Goal: Information Seeking & Learning: Learn about a topic

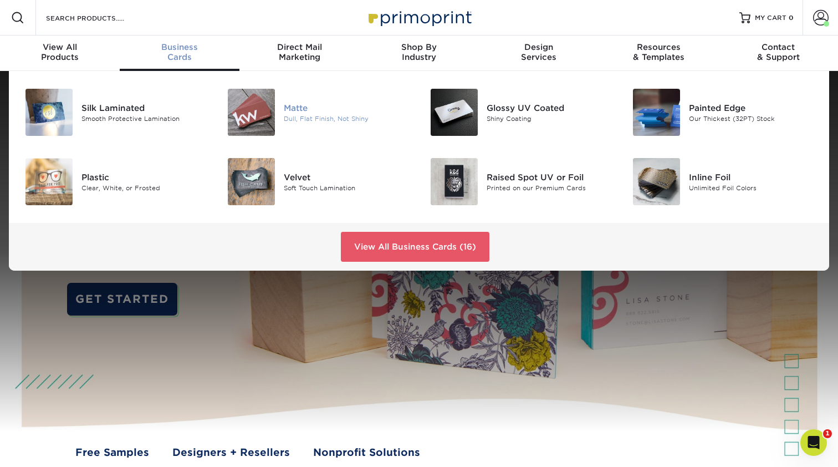
click at [248, 108] on img at bounding box center [251, 112] width 47 height 47
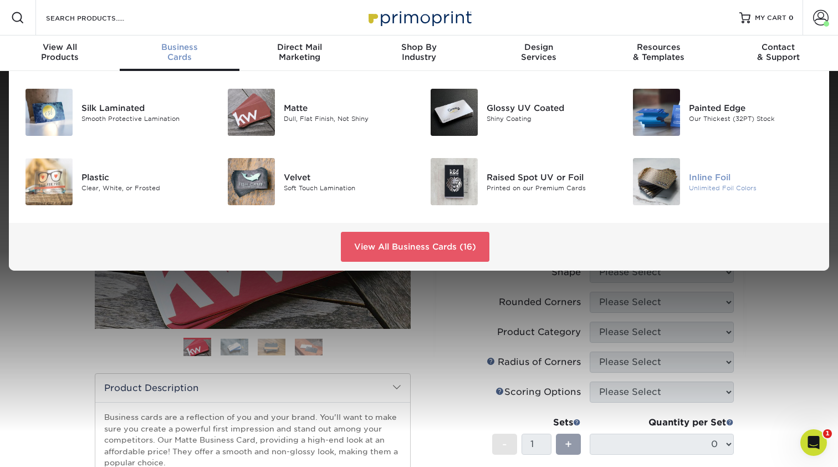
click at [706, 181] on div "Inline Foil" at bounding box center [752, 177] width 127 height 12
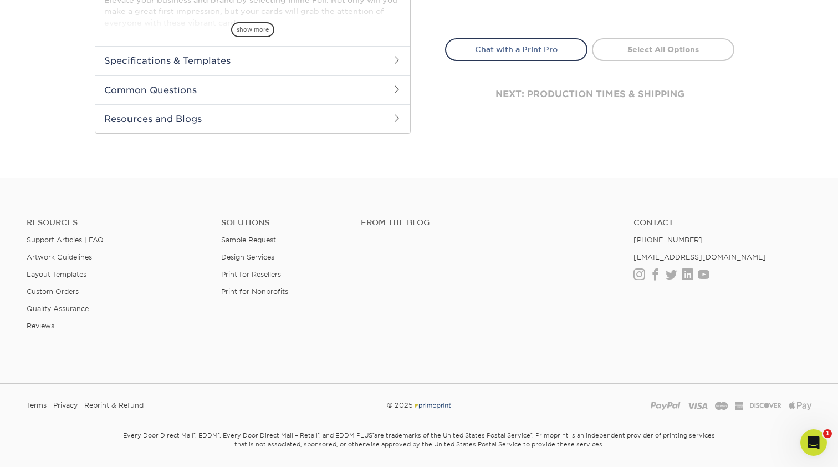
scroll to position [90, 0]
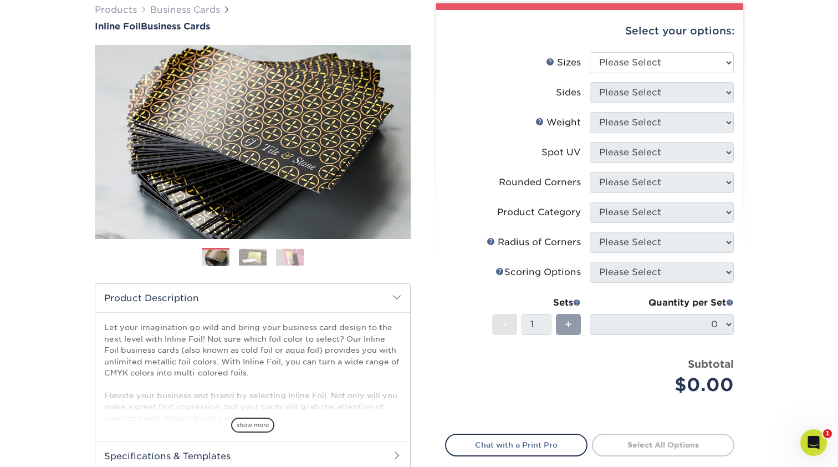
click at [255, 265] on img at bounding box center [253, 256] width 28 height 17
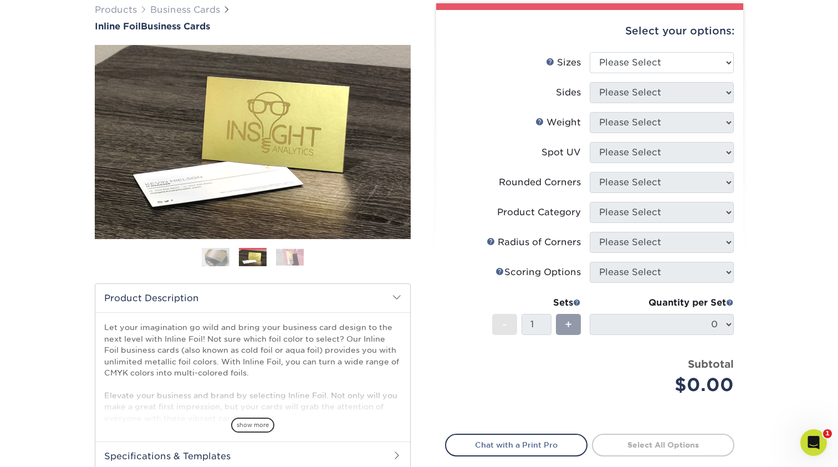
click at [289, 257] on img at bounding box center [290, 256] width 28 height 17
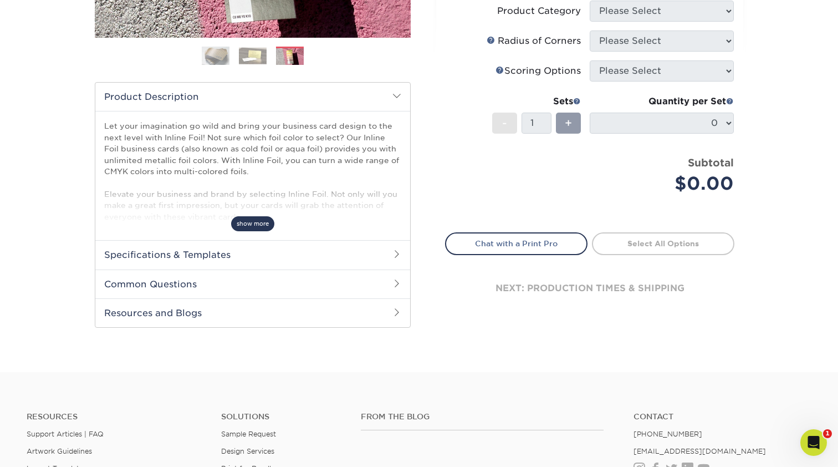
click at [256, 222] on span "show more" at bounding box center [252, 223] width 43 height 15
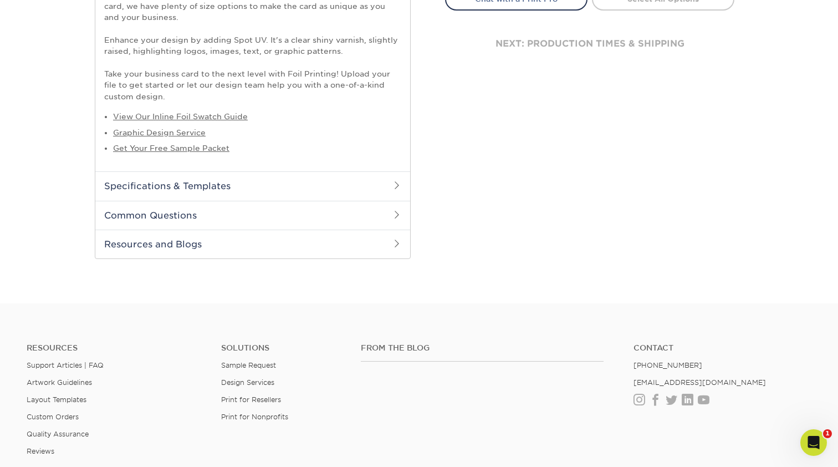
scroll to position [479, 0]
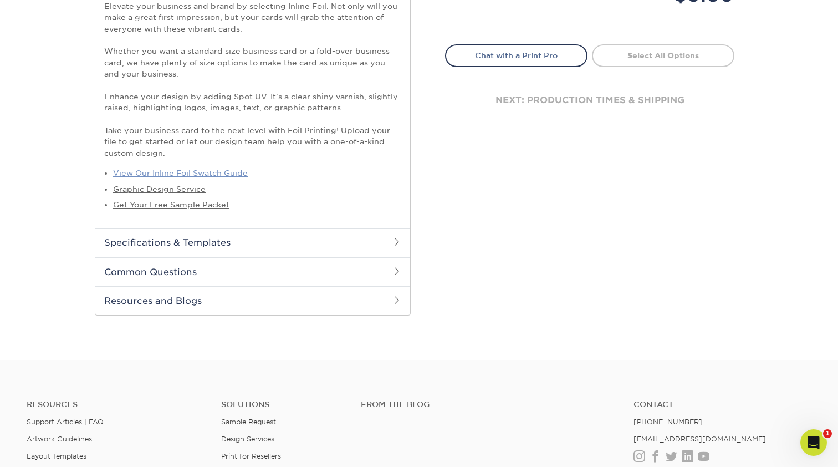
click at [232, 177] on link "View Our Inline Foil Swatch Guide" at bounding box center [180, 173] width 135 height 9
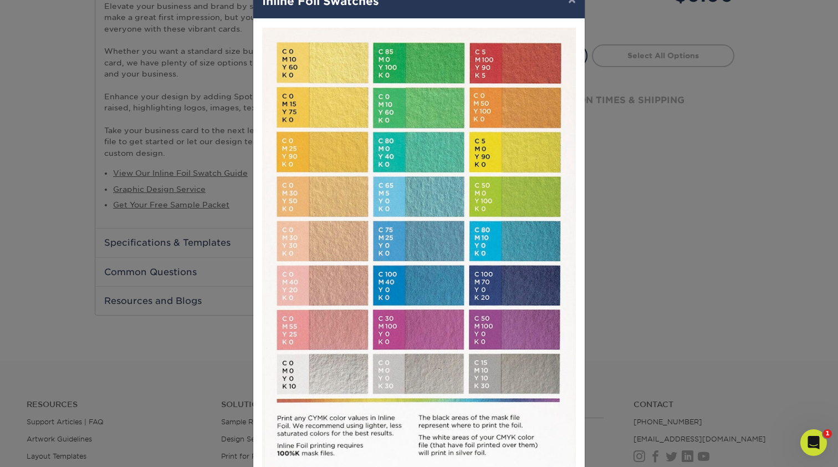
scroll to position [33, 0]
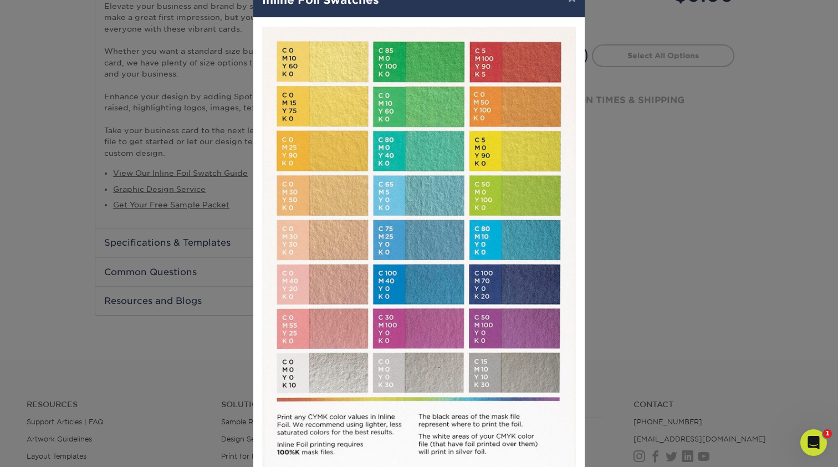
click at [256, 195] on div at bounding box center [419, 261] width 332 height 486
click at [194, 213] on div "× Inline Foil Swatches Close" at bounding box center [419, 233] width 838 height 467
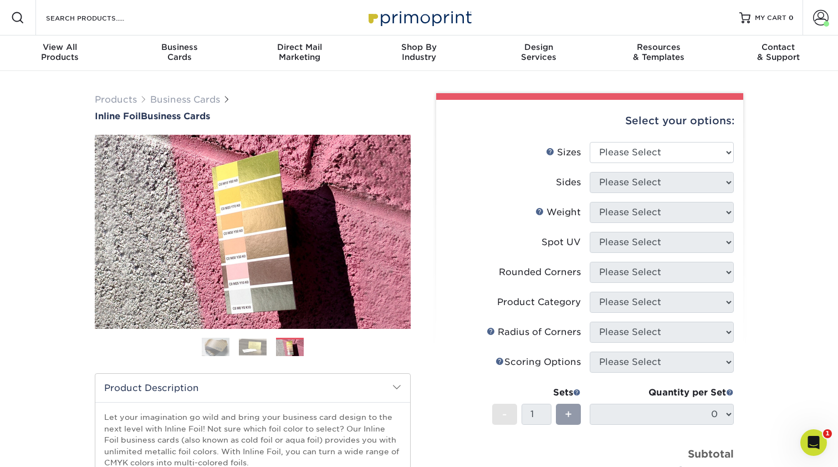
scroll to position [0, 0]
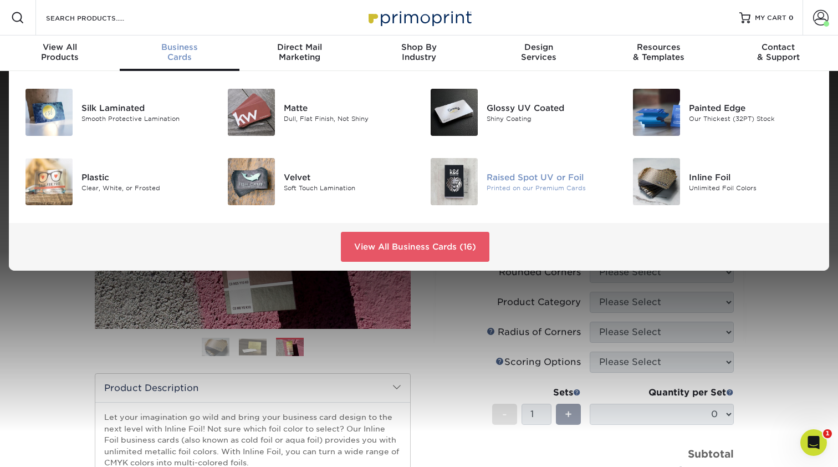
click at [465, 180] on img at bounding box center [454, 181] width 47 height 47
click at [90, 182] on div "Plastic" at bounding box center [145, 177] width 127 height 12
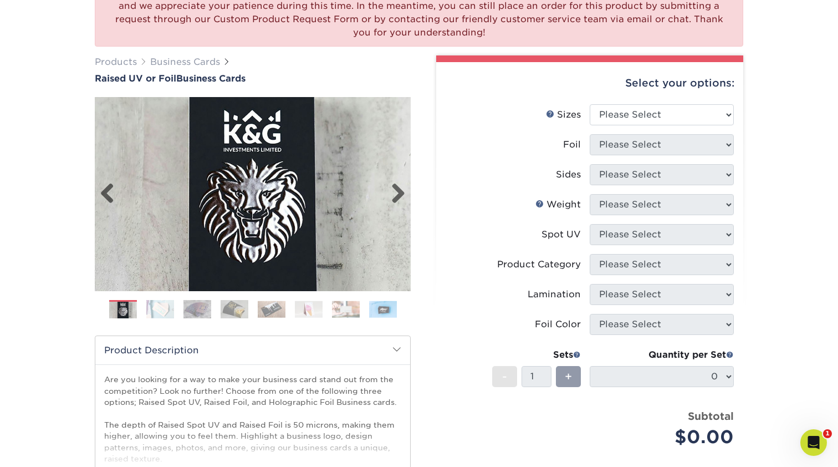
scroll to position [121, 0]
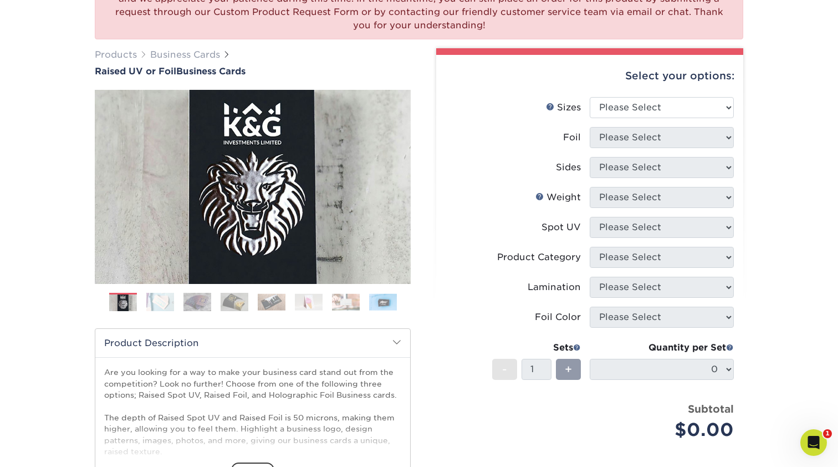
click at [160, 302] on img at bounding box center [160, 301] width 28 height 19
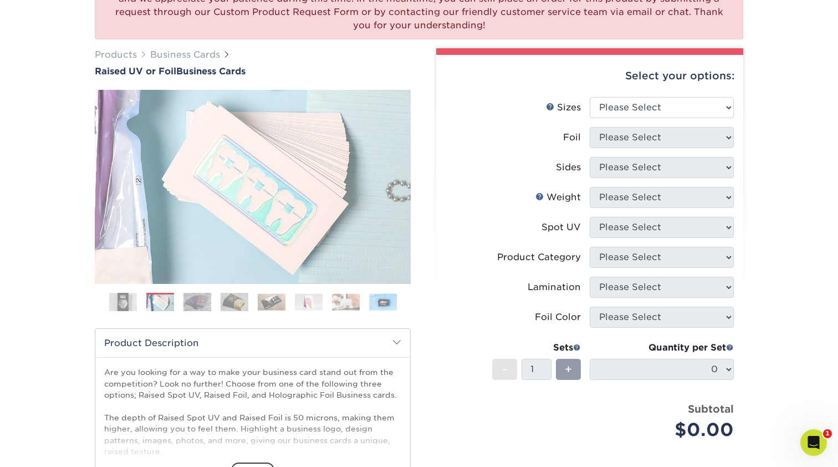
click at [199, 307] on img at bounding box center [198, 301] width 28 height 19
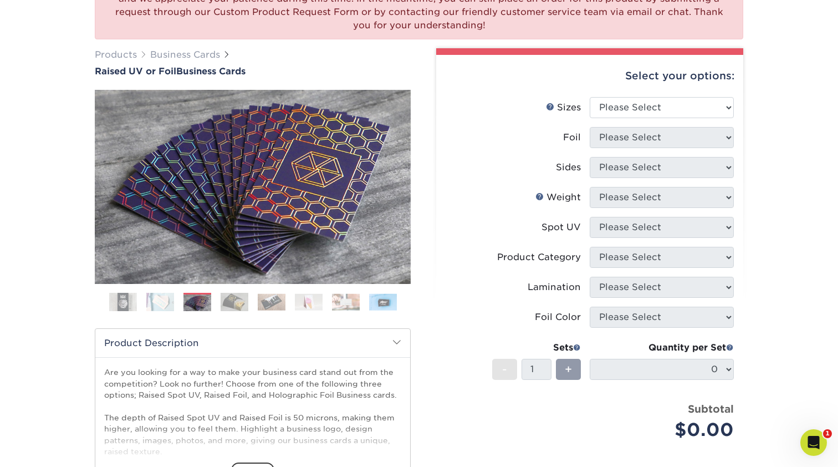
click at [232, 306] on img at bounding box center [235, 301] width 28 height 19
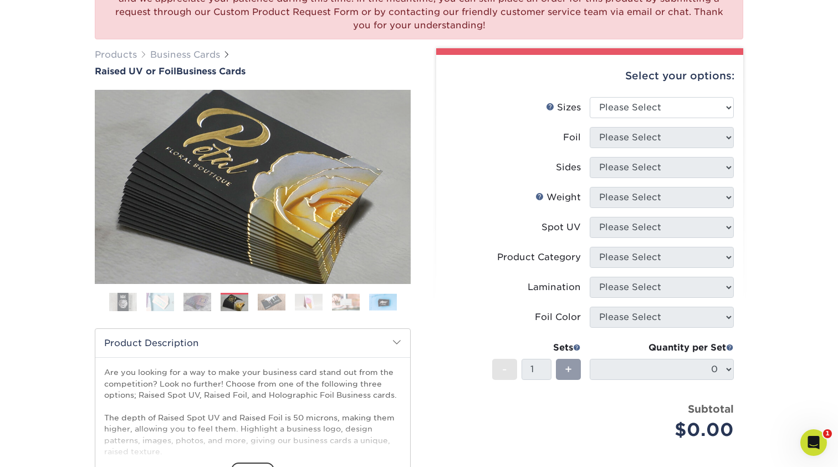
click at [262, 305] on img at bounding box center [272, 301] width 28 height 17
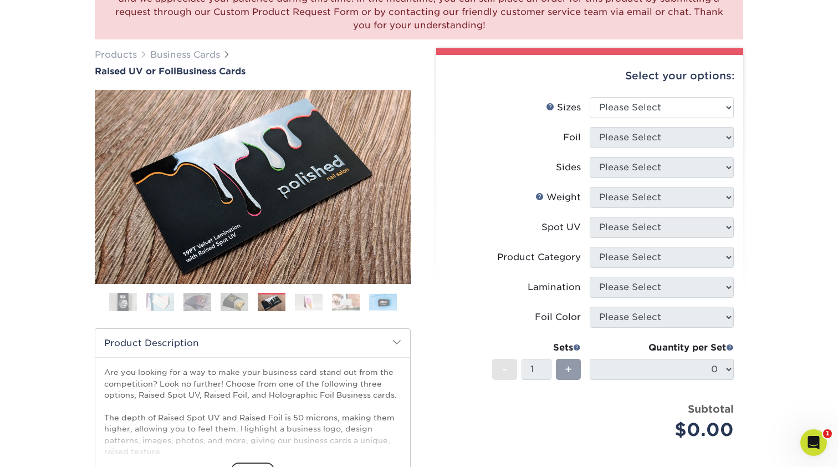
click at [292, 304] on ol at bounding box center [253, 306] width 316 height 27
click at [309, 309] on img at bounding box center [309, 301] width 28 height 17
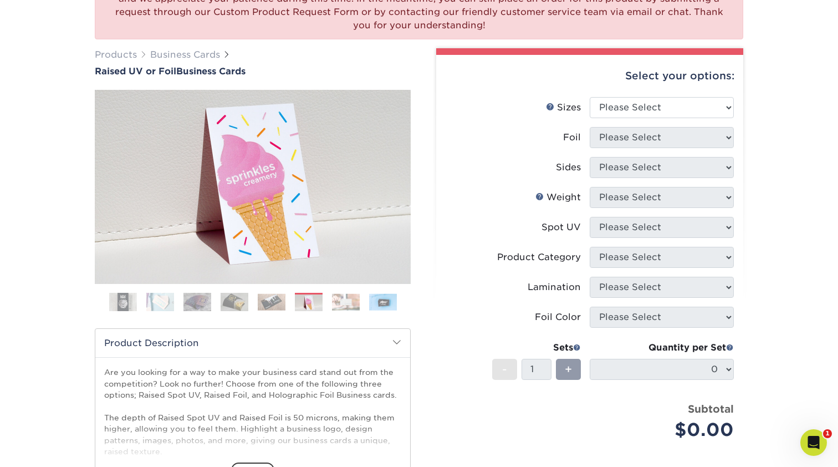
click at [342, 306] on img at bounding box center [346, 301] width 28 height 17
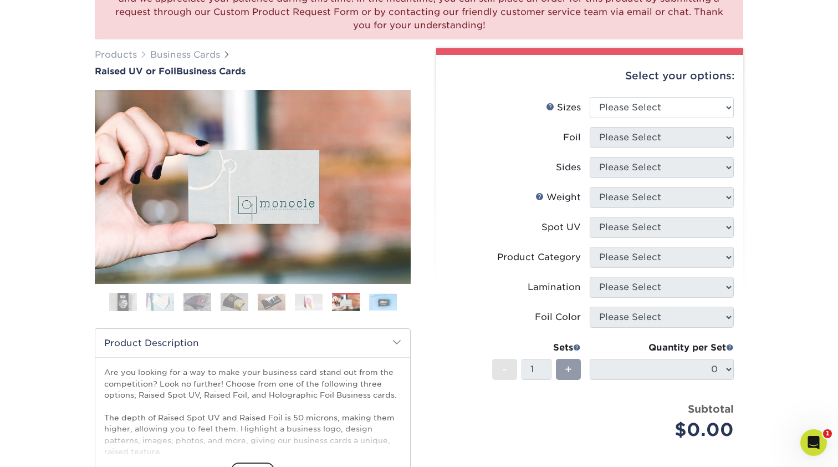
click at [375, 306] on img at bounding box center [383, 301] width 28 height 17
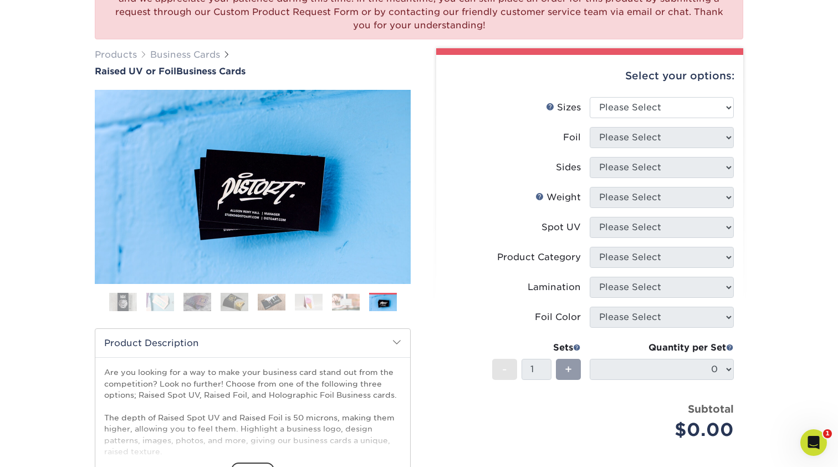
click at [253, 310] on ol at bounding box center [253, 306] width 316 height 27
click at [247, 308] on img at bounding box center [235, 301] width 28 height 19
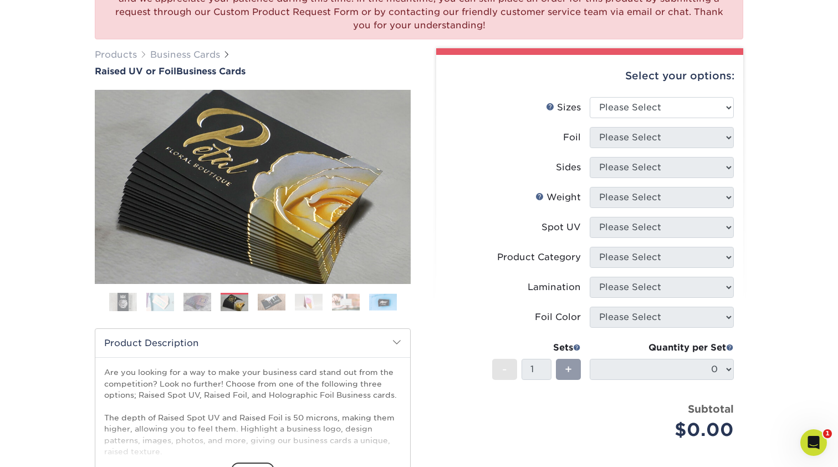
click at [199, 306] on img at bounding box center [198, 301] width 28 height 19
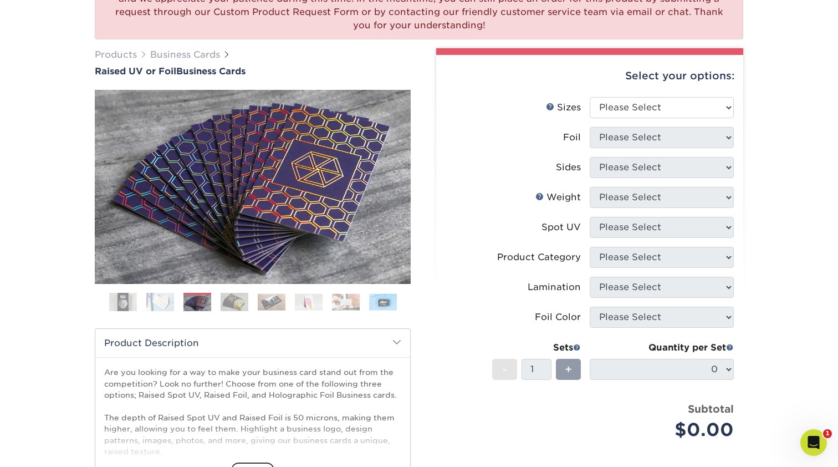
click at [167, 307] on img at bounding box center [160, 301] width 28 height 19
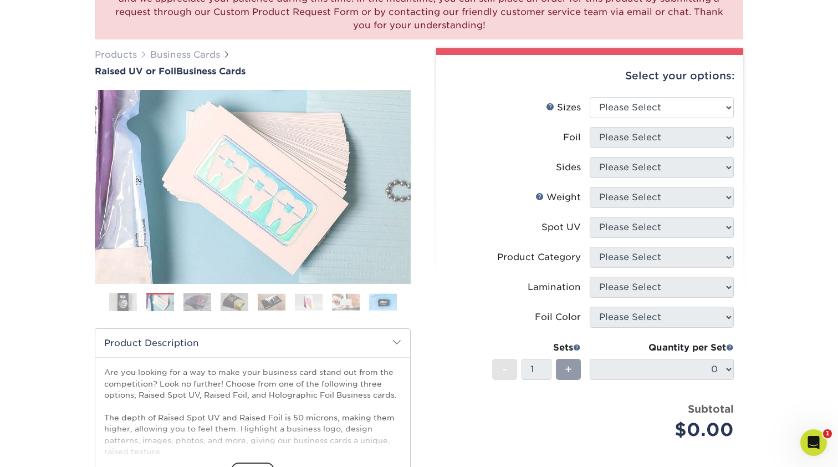
click at [130, 309] on img at bounding box center [123, 302] width 28 height 28
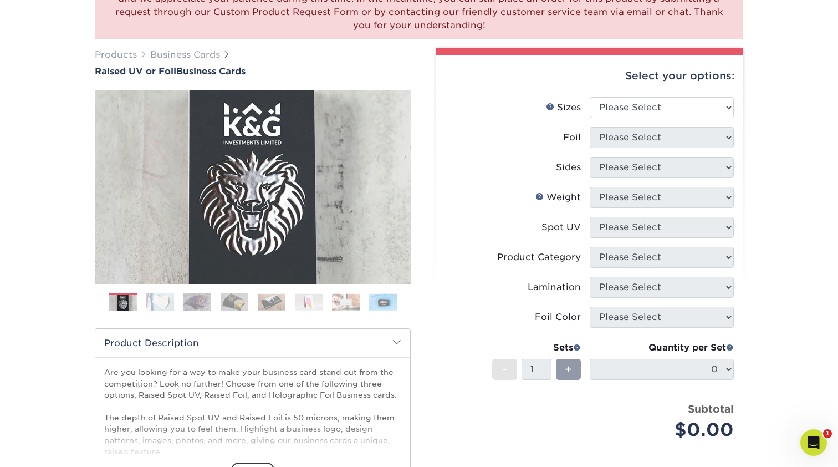
click at [193, 302] on img at bounding box center [198, 301] width 28 height 19
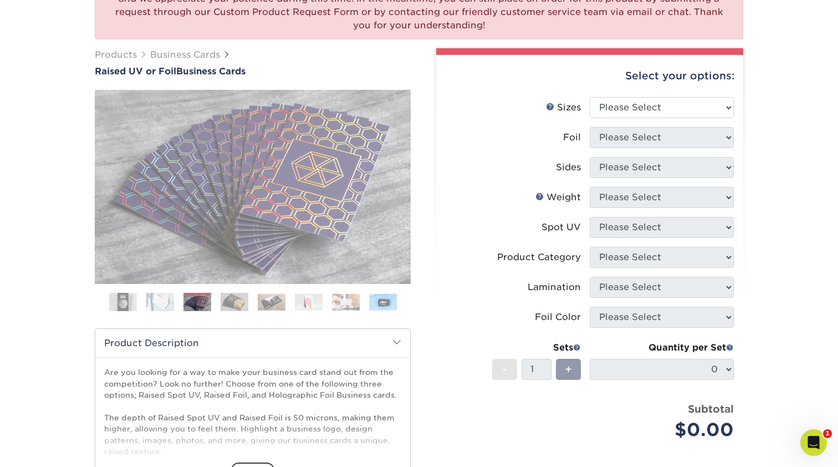
click at [224, 300] on img at bounding box center [235, 301] width 28 height 19
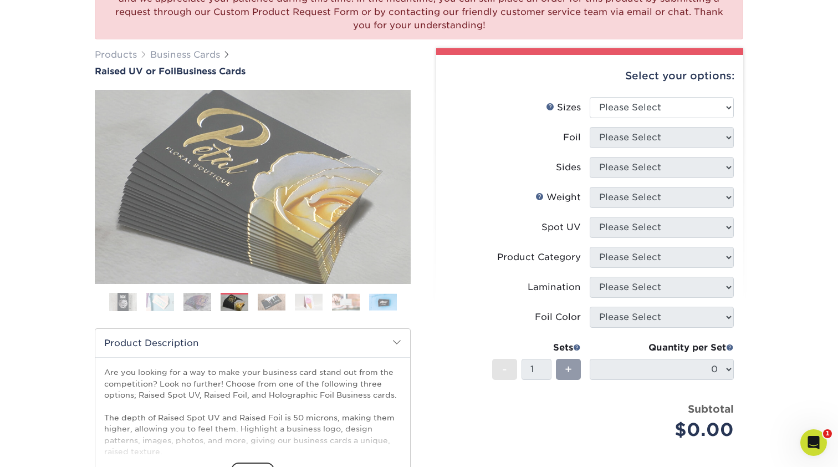
click at [251, 302] on ol at bounding box center [253, 306] width 316 height 27
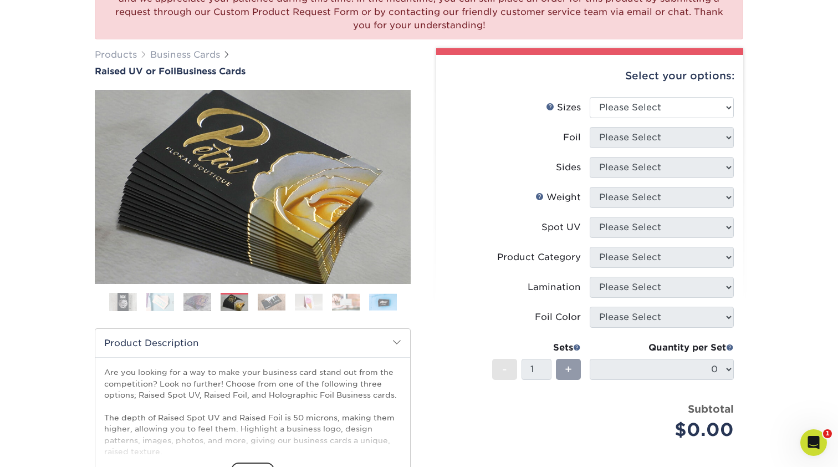
click at [263, 301] on img at bounding box center [272, 301] width 28 height 17
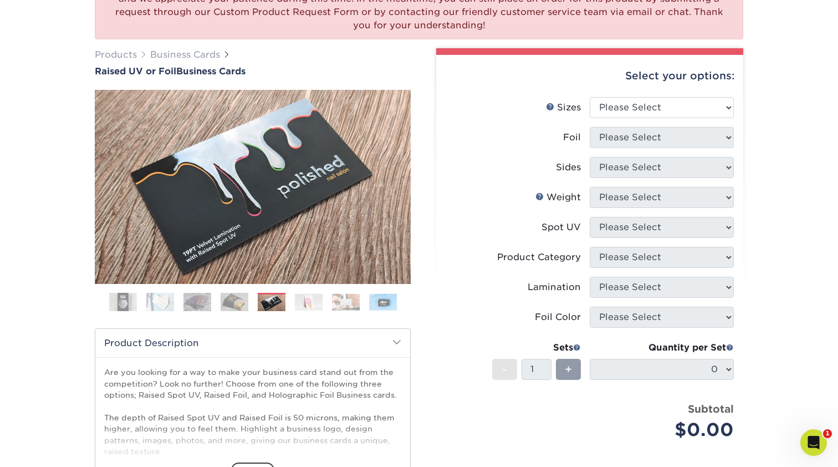
click at [302, 303] on img at bounding box center [309, 301] width 28 height 17
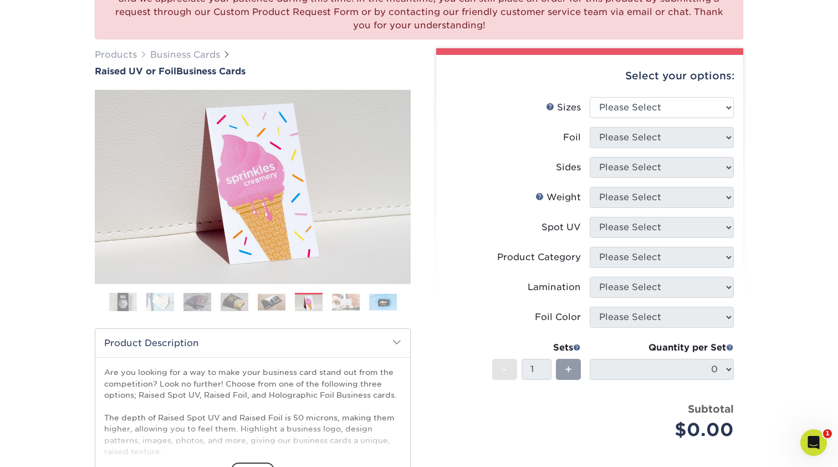
click at [341, 304] on img at bounding box center [346, 301] width 28 height 17
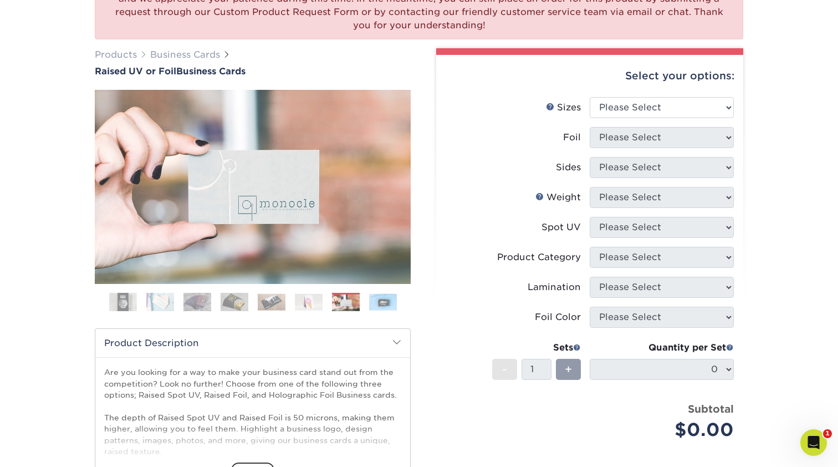
click at [379, 302] on img at bounding box center [383, 301] width 28 height 17
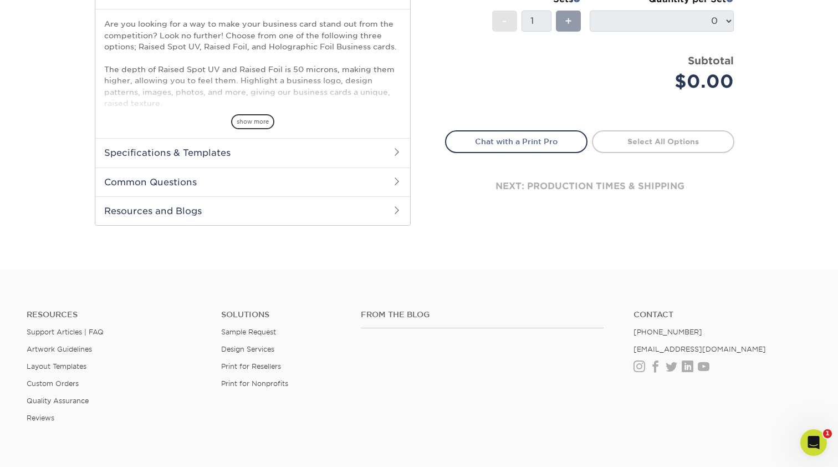
scroll to position [388, 0]
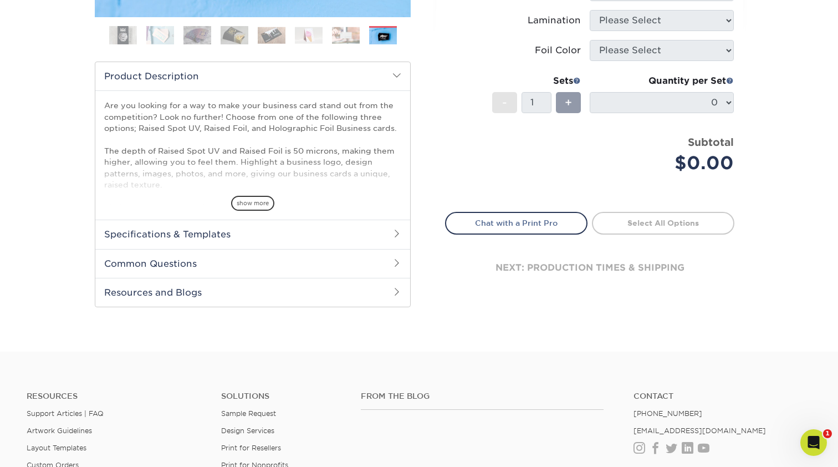
click at [250, 194] on div "show more" at bounding box center [252, 183] width 297 height 53
click at [250, 206] on span "show more" at bounding box center [252, 203] width 43 height 15
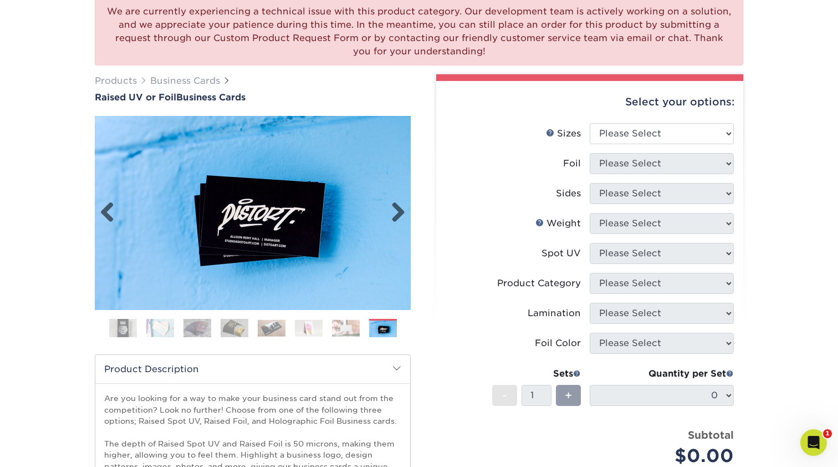
scroll to position [93, 0]
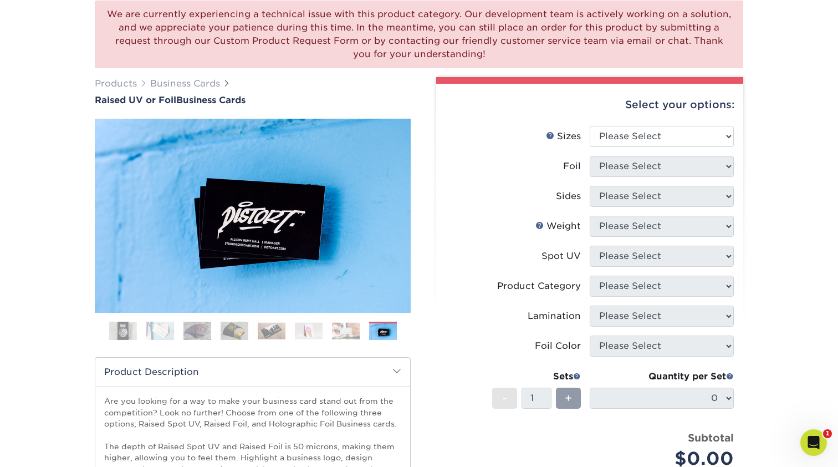
click at [207, 333] on img at bounding box center [198, 330] width 28 height 19
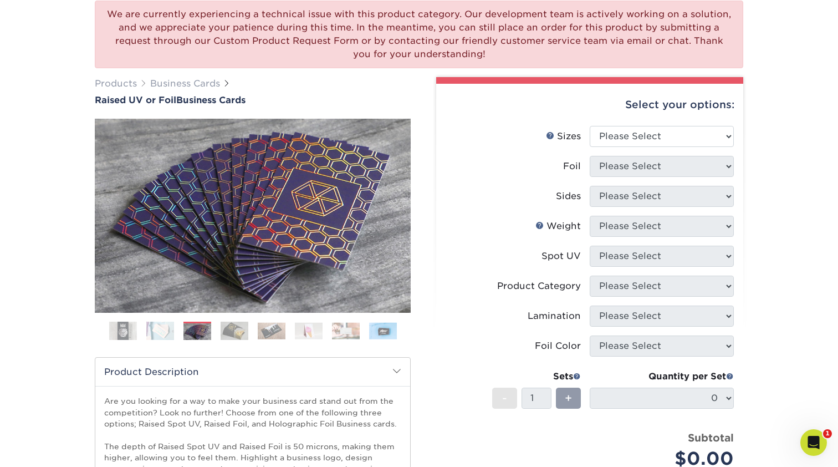
click at [234, 336] on img at bounding box center [235, 330] width 28 height 19
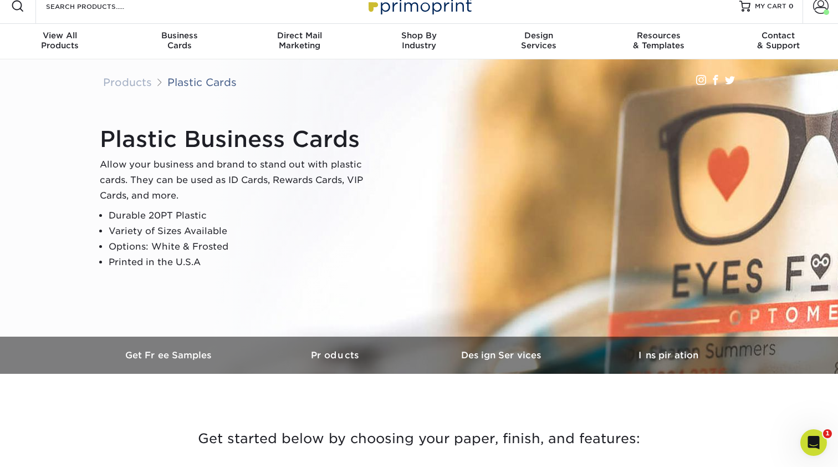
scroll to position [379, 0]
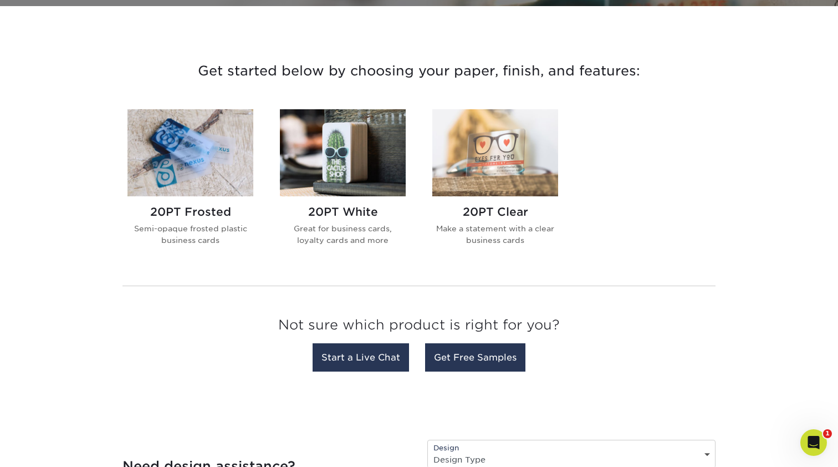
click at [240, 176] on img at bounding box center [191, 152] width 126 height 87
click at [373, 175] on img at bounding box center [343, 152] width 126 height 87
click at [345, 177] on img at bounding box center [343, 152] width 126 height 87
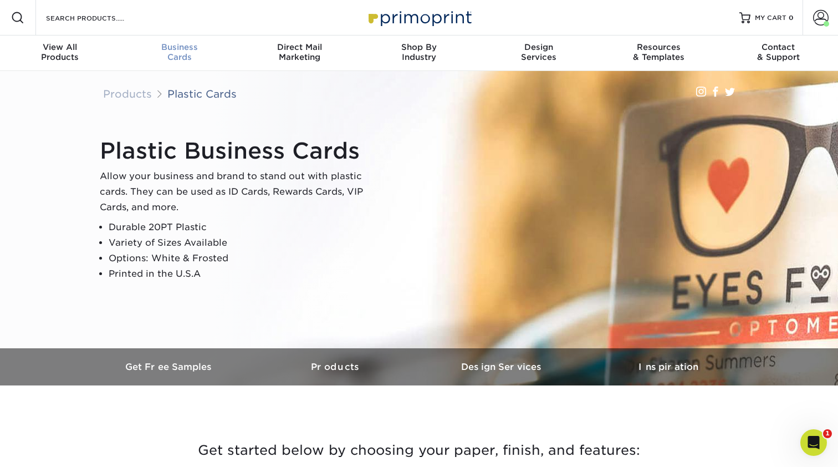
scroll to position [0, 0]
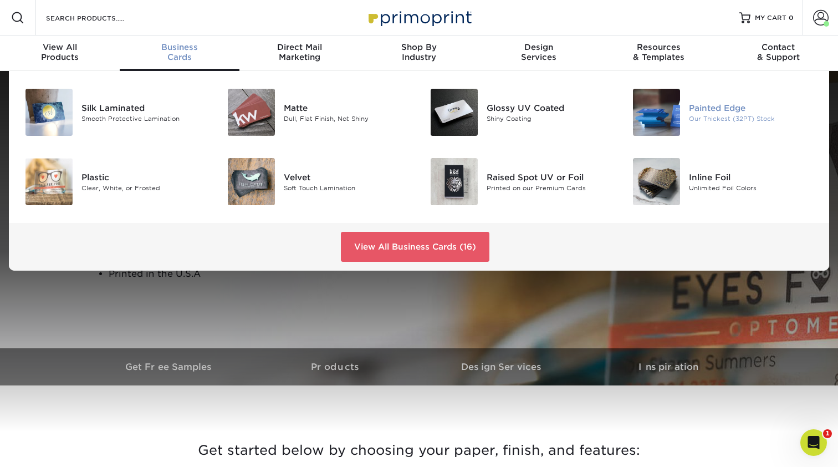
click at [669, 124] on img at bounding box center [656, 112] width 47 height 47
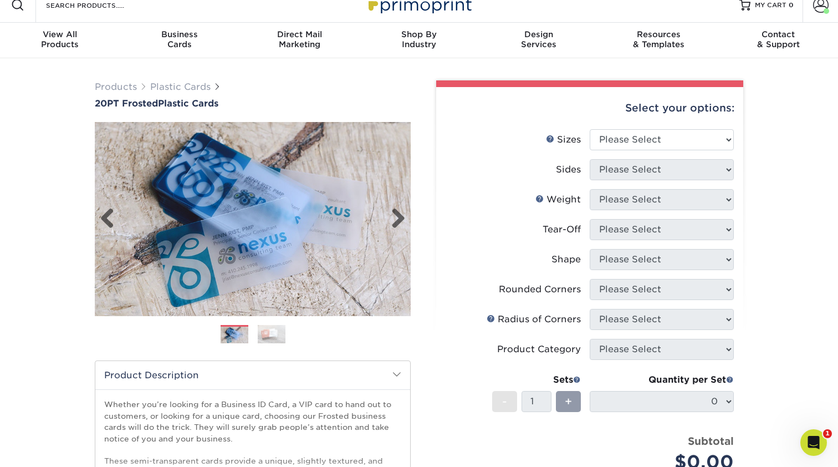
scroll to position [13, 0]
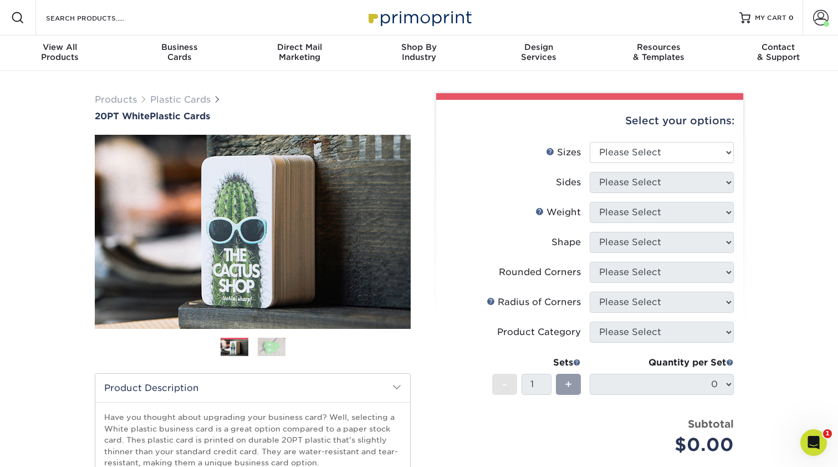
click at [413, 241] on div "Products Plastic Cards 20PT White Plastic Cards Previous Next" at bounding box center [253, 356] width 333 height 526
click at [404, 238] on link "Next" at bounding box center [394, 232] width 22 height 22
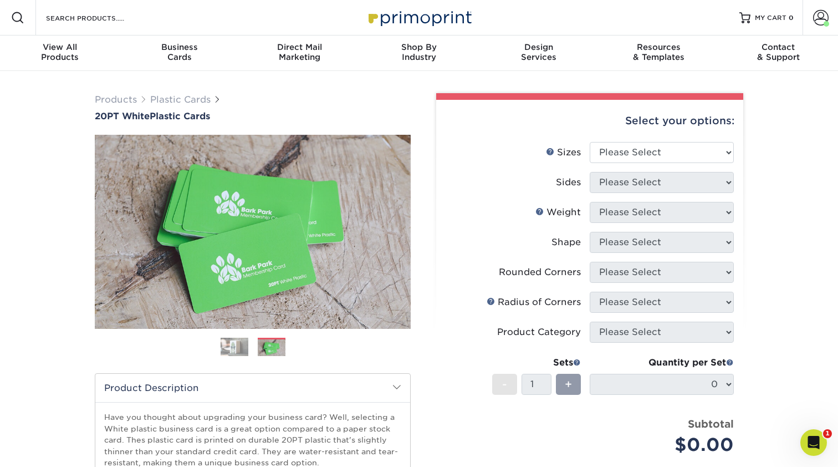
click at [233, 348] on img at bounding box center [235, 346] width 28 height 19
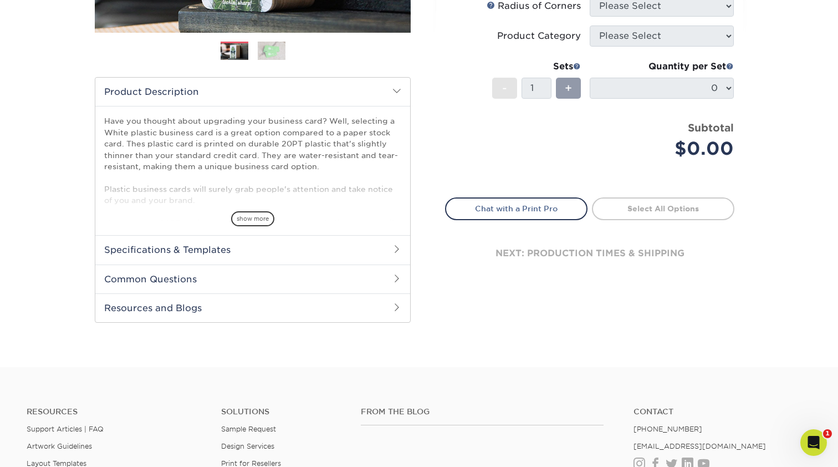
scroll to position [49, 0]
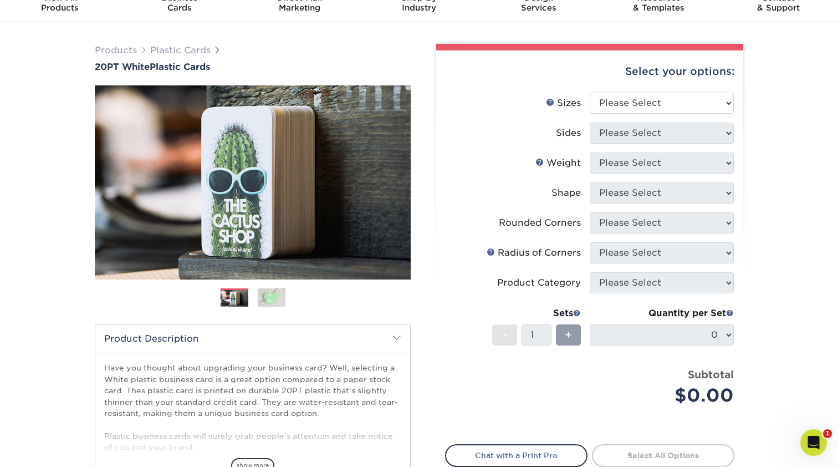
click at [271, 297] on img at bounding box center [272, 297] width 28 height 19
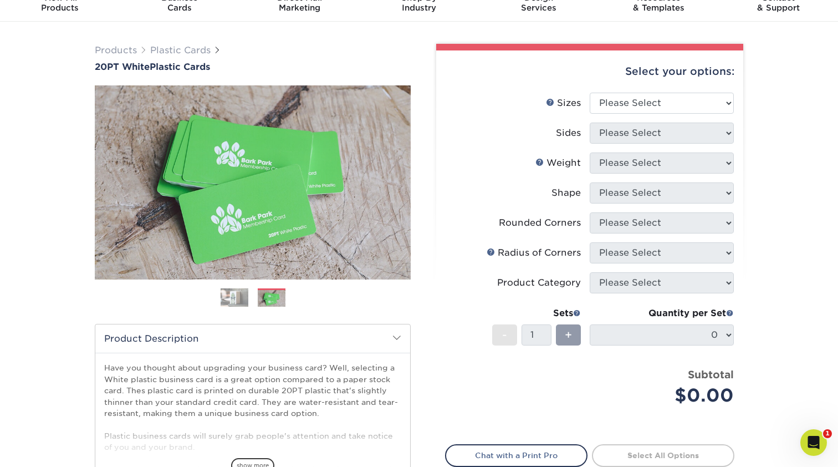
click at [238, 301] on img at bounding box center [235, 297] width 28 height 19
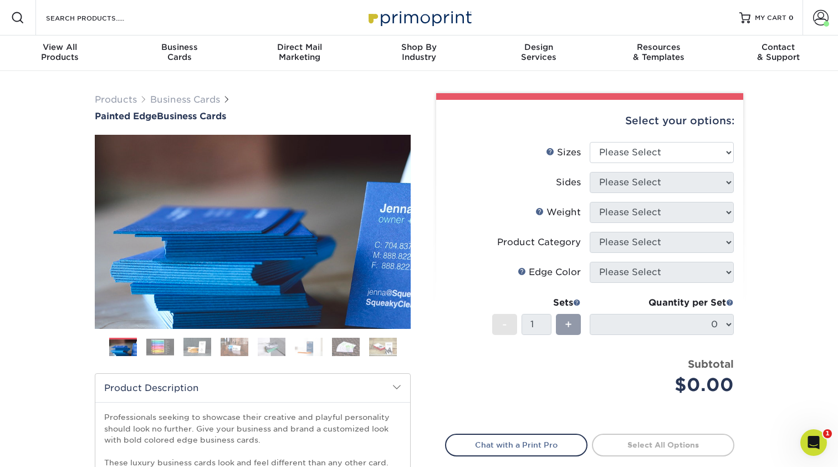
click at [158, 347] on img at bounding box center [160, 346] width 28 height 17
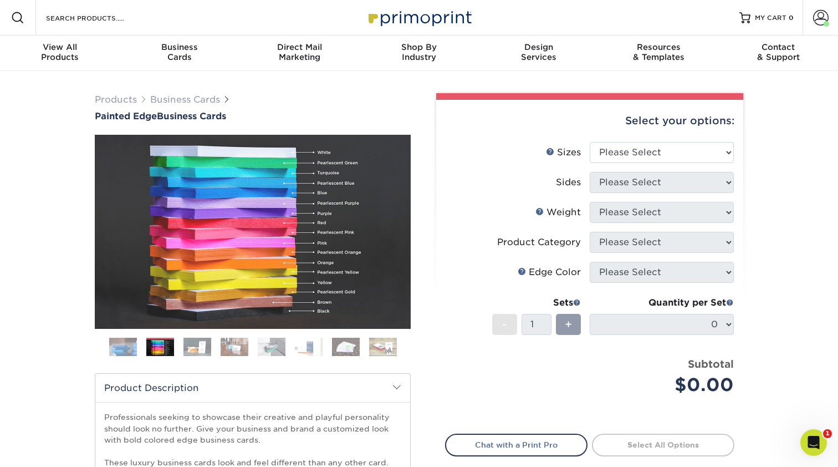
click at [196, 347] on img at bounding box center [198, 346] width 28 height 19
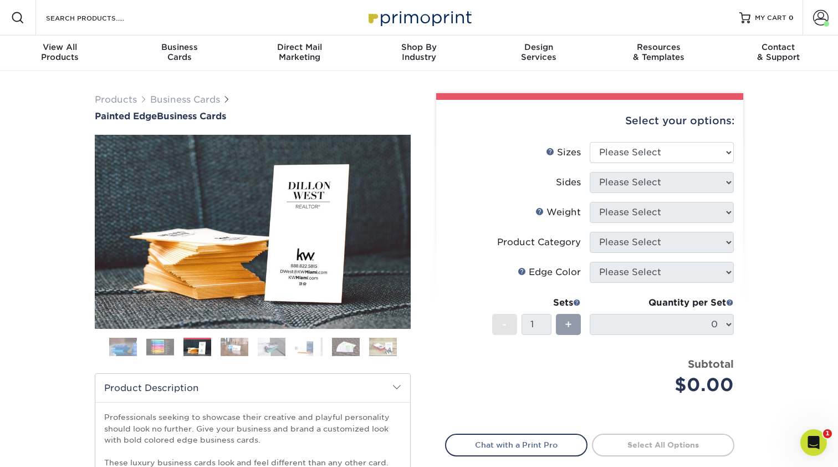
click at [237, 348] on img at bounding box center [235, 346] width 28 height 19
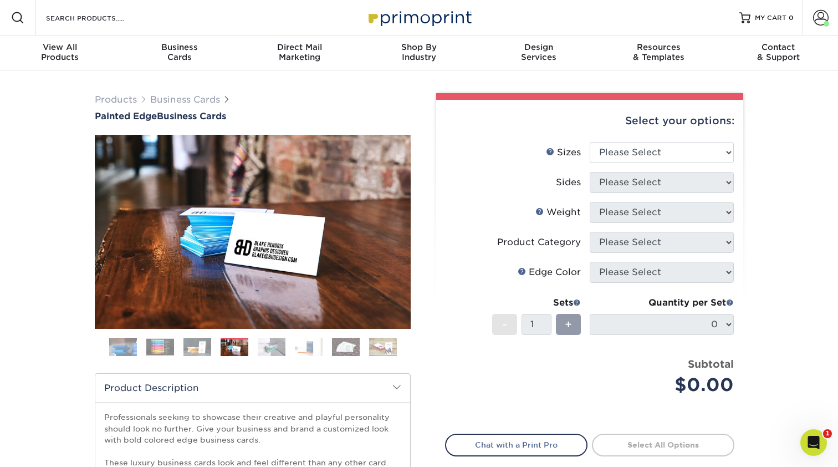
click at [272, 348] on img at bounding box center [272, 346] width 28 height 19
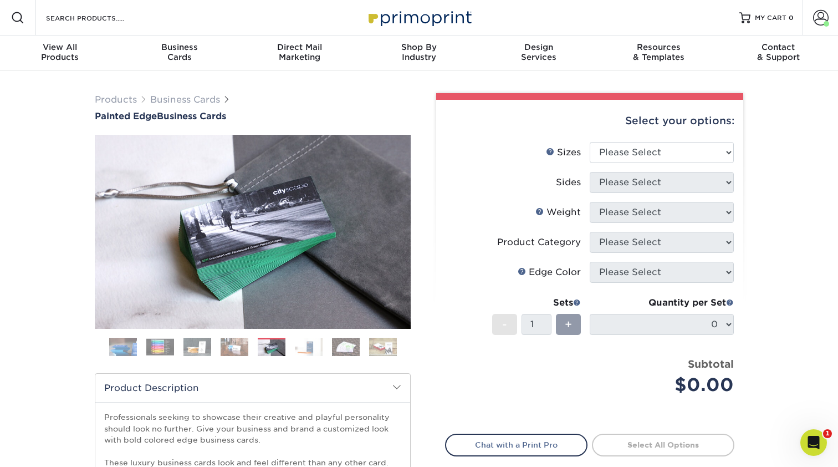
click at [314, 352] on img at bounding box center [309, 346] width 28 height 19
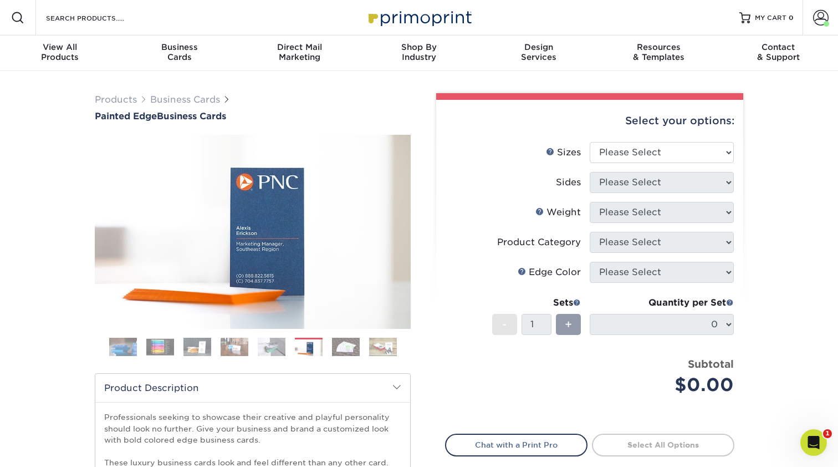
click at [341, 349] on img at bounding box center [346, 346] width 28 height 19
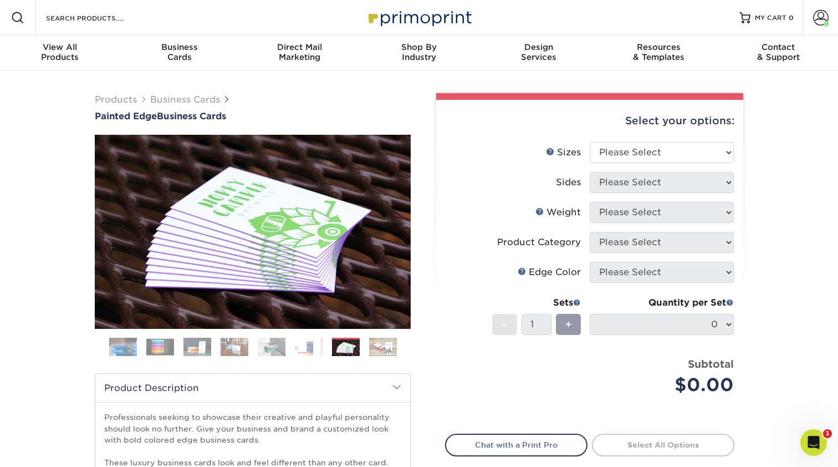
click at [383, 349] on img at bounding box center [383, 346] width 28 height 19
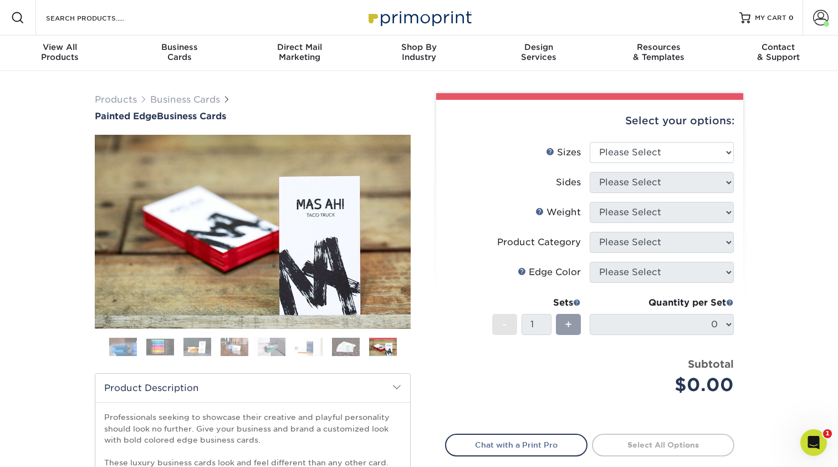
click at [125, 357] on ol at bounding box center [253, 351] width 316 height 27
click at [136, 353] on img at bounding box center [123, 347] width 28 height 28
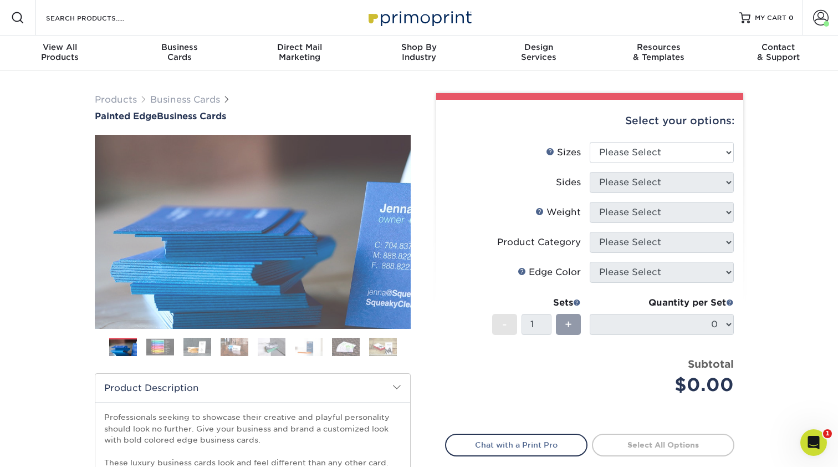
click at [155, 349] on img at bounding box center [160, 346] width 28 height 17
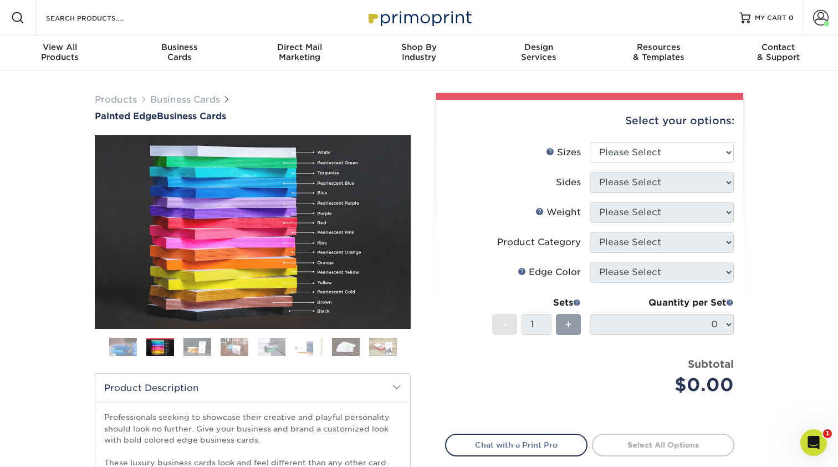
click at [189, 348] on img at bounding box center [198, 346] width 28 height 19
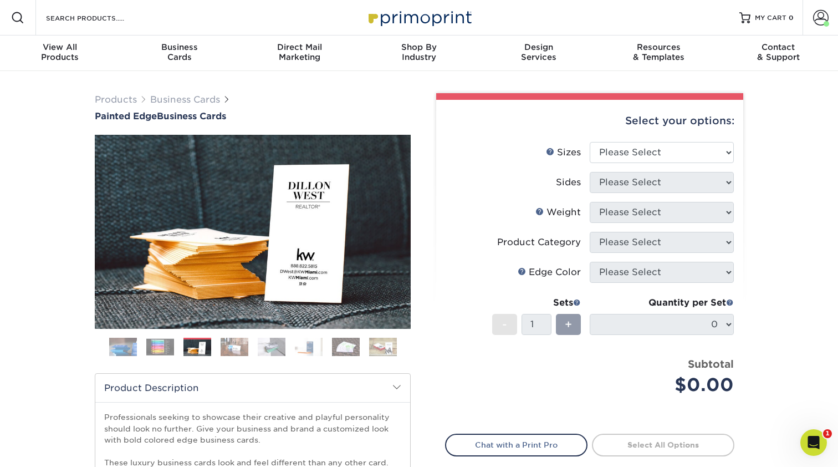
click at [217, 347] on ol at bounding box center [253, 351] width 316 height 27
click at [236, 351] on img at bounding box center [235, 346] width 28 height 19
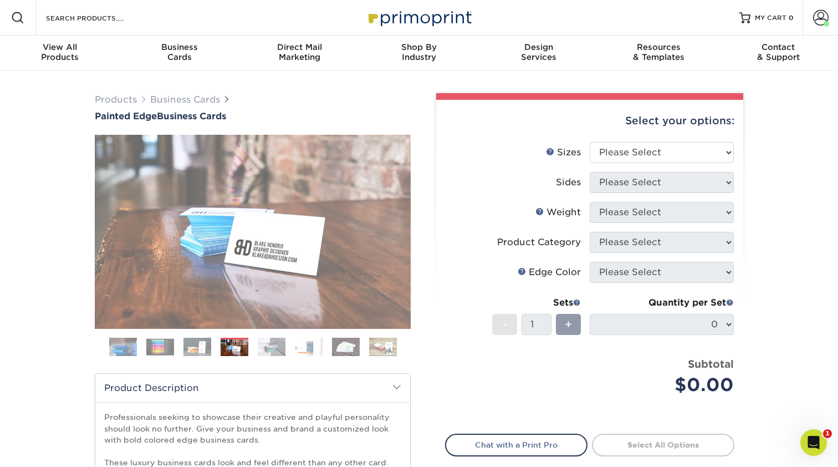
click at [272, 352] on img at bounding box center [272, 346] width 28 height 19
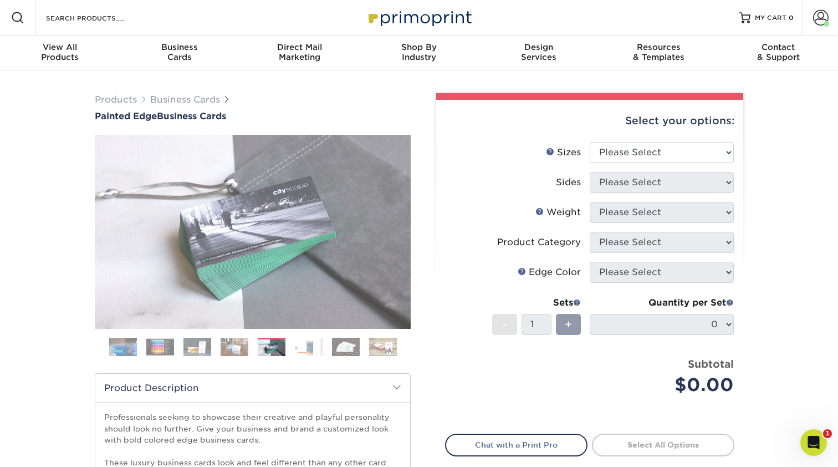
click at [311, 350] on img at bounding box center [309, 346] width 28 height 19
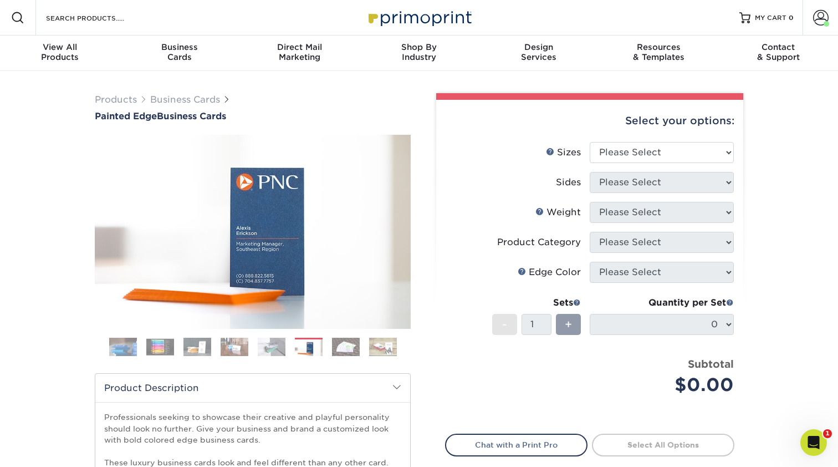
click at [354, 350] on img at bounding box center [346, 346] width 28 height 19
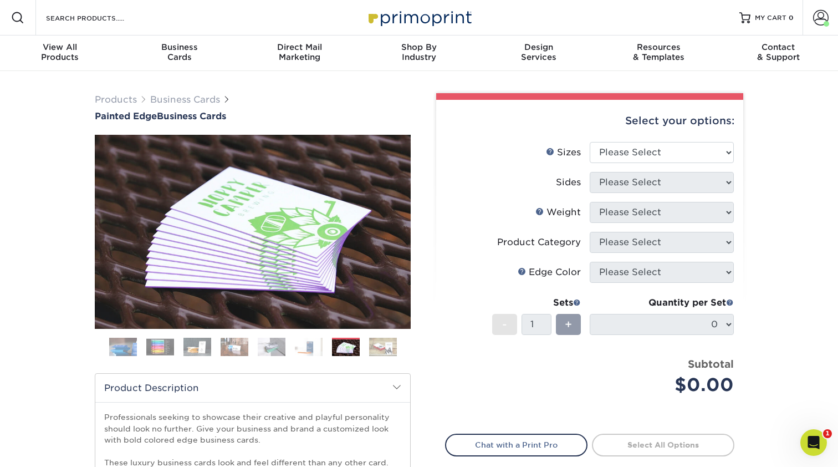
click at [392, 345] on img at bounding box center [383, 346] width 28 height 19
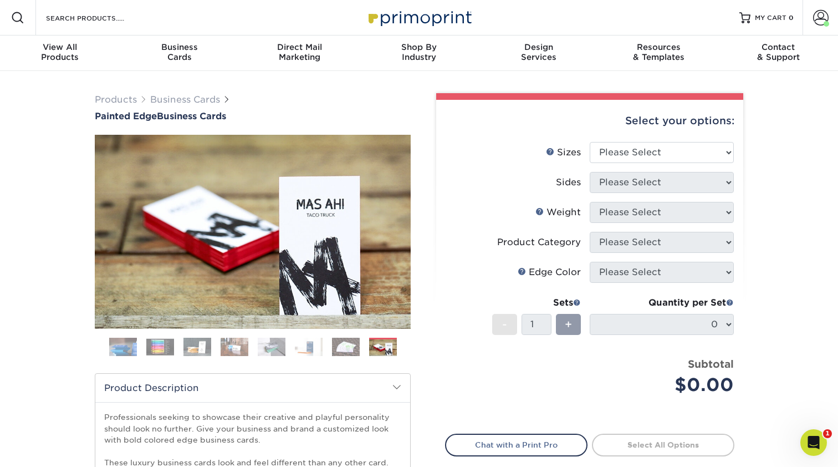
click at [349, 353] on img at bounding box center [346, 346] width 28 height 19
